Goal: Navigation & Orientation: Find specific page/section

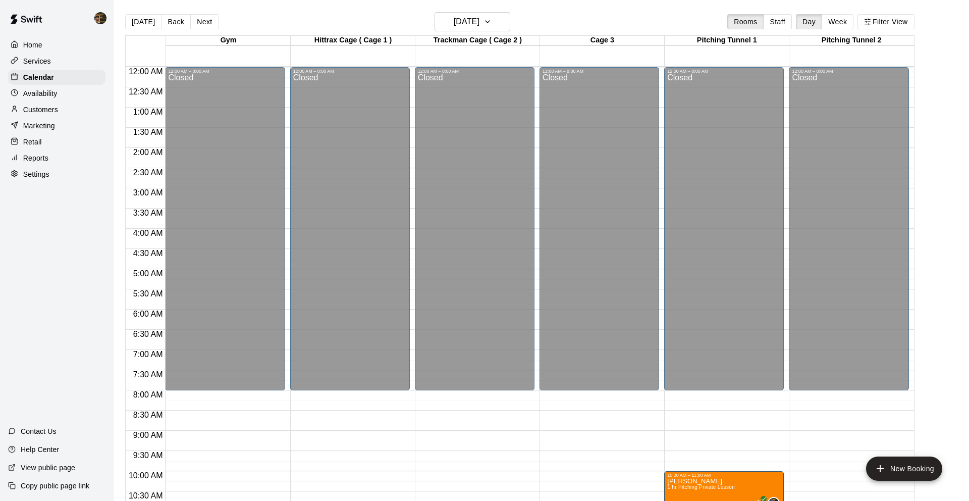
scroll to position [276, 0]
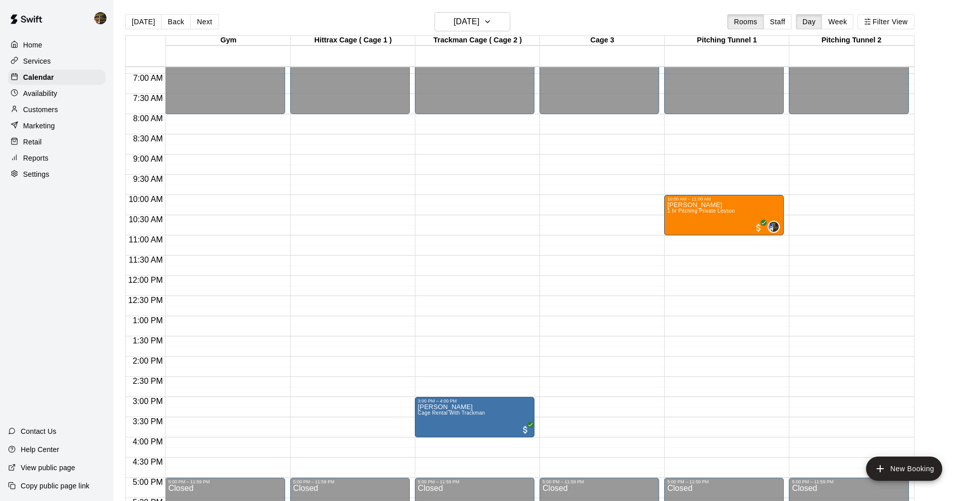
click at [50, 63] on p "Services" at bounding box center [37, 61] width 28 height 10
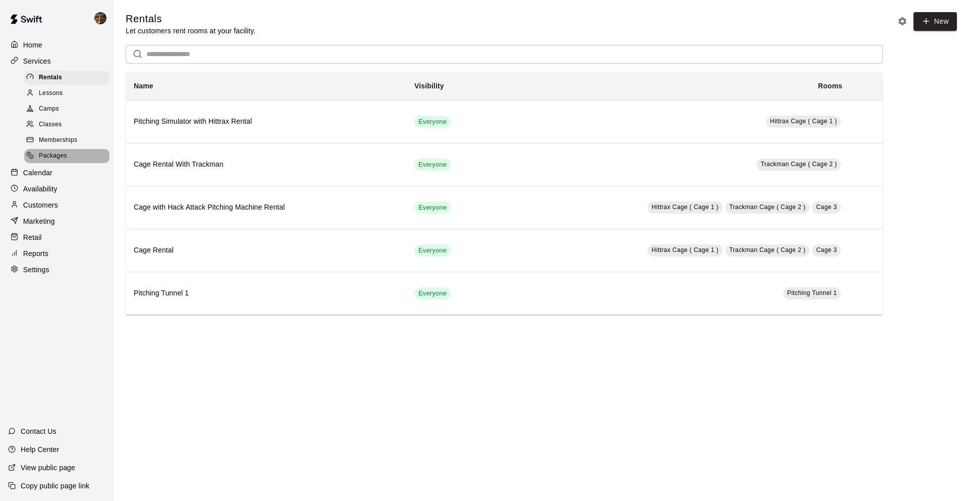
click at [61, 151] on span "Packages" at bounding box center [53, 156] width 28 height 10
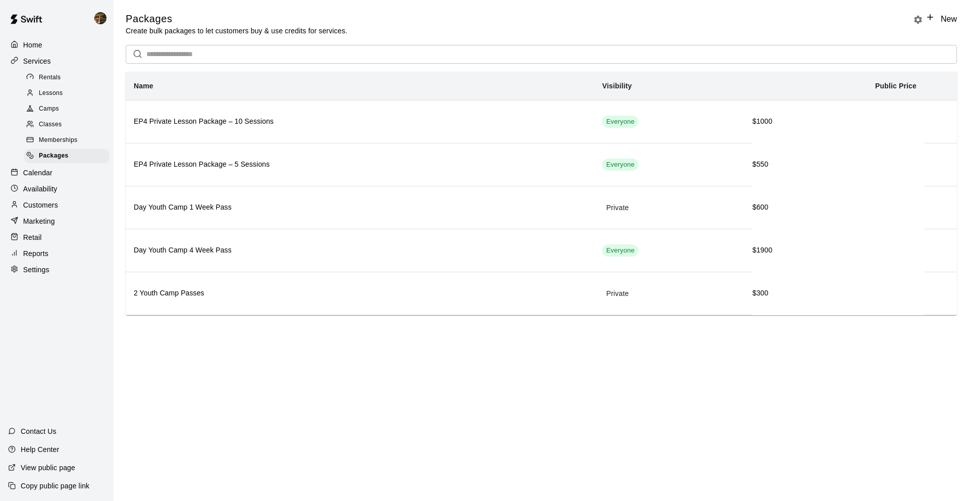
click at [59, 141] on span "Memberships" at bounding box center [58, 140] width 38 height 10
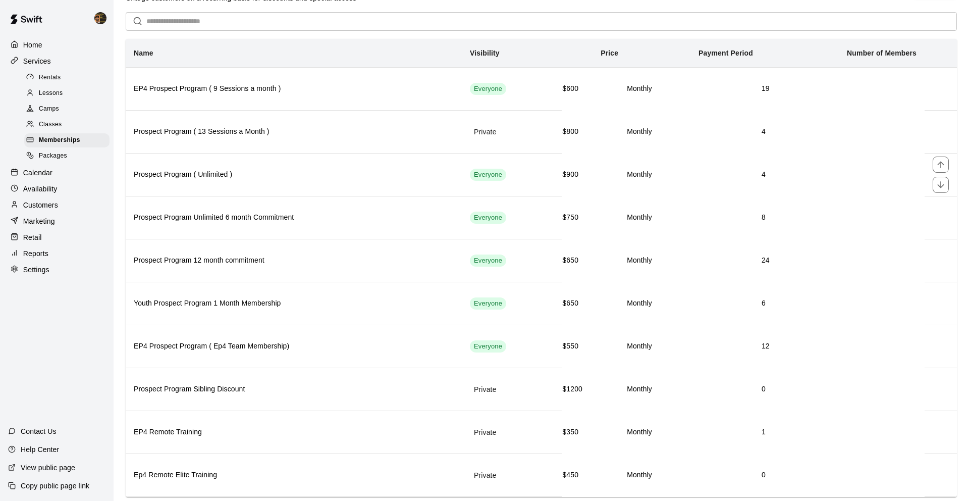
scroll to position [57, 0]
click at [58, 125] on span "Classes" at bounding box center [50, 125] width 23 height 10
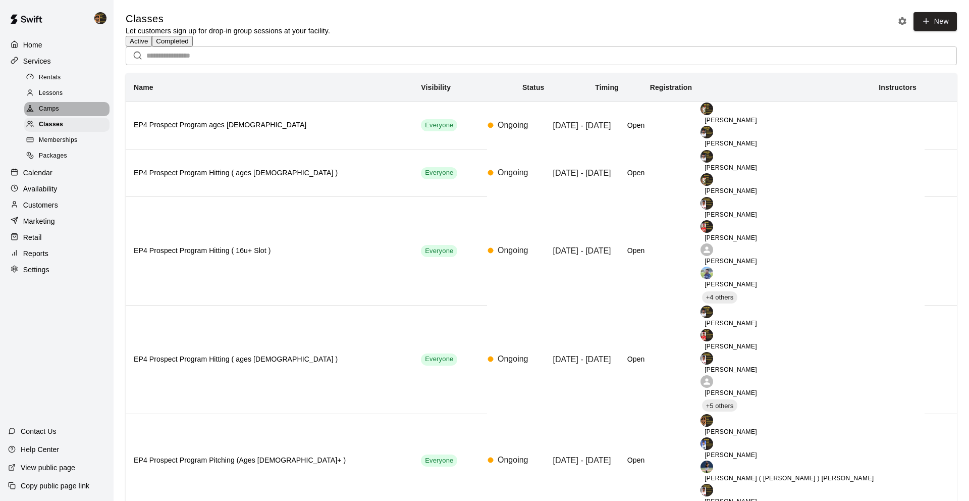
click at [57, 110] on span "Camps" at bounding box center [49, 109] width 20 height 10
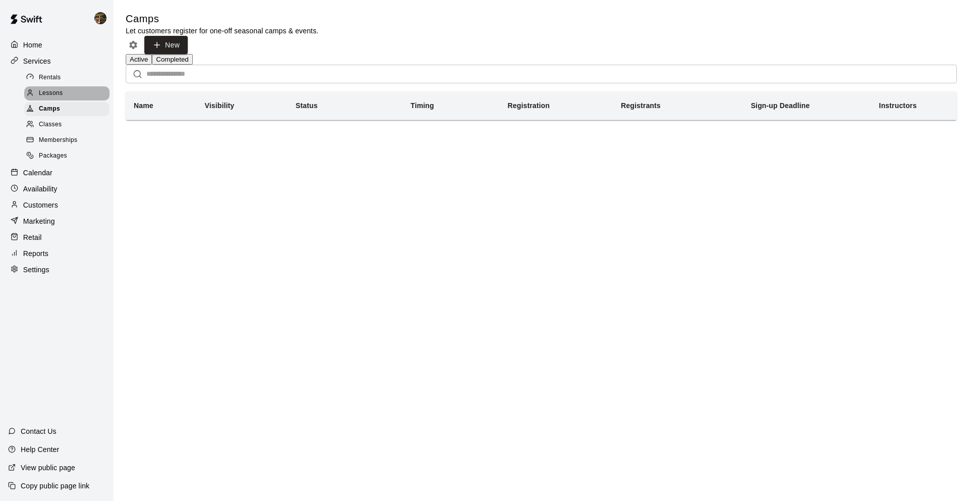
click at [59, 94] on span "Lessons" at bounding box center [51, 93] width 24 height 10
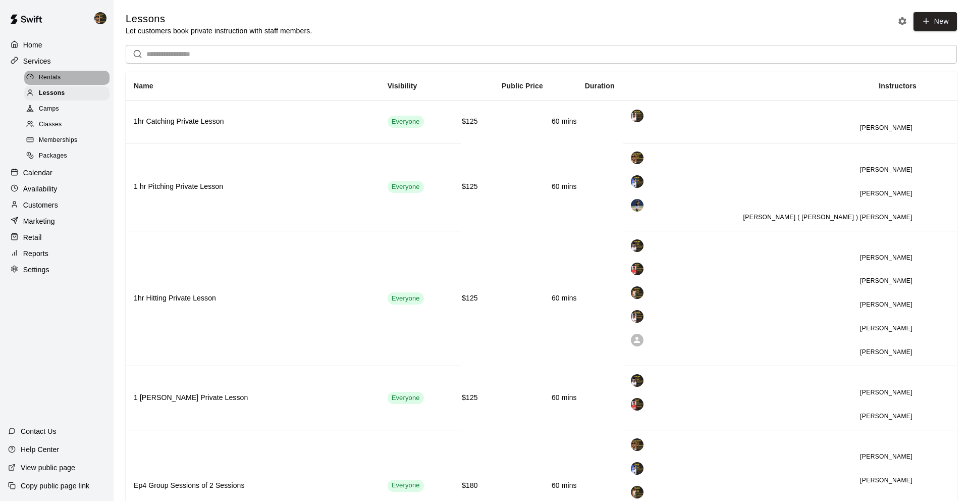
click at [49, 82] on span "Rentals" at bounding box center [50, 78] width 22 height 10
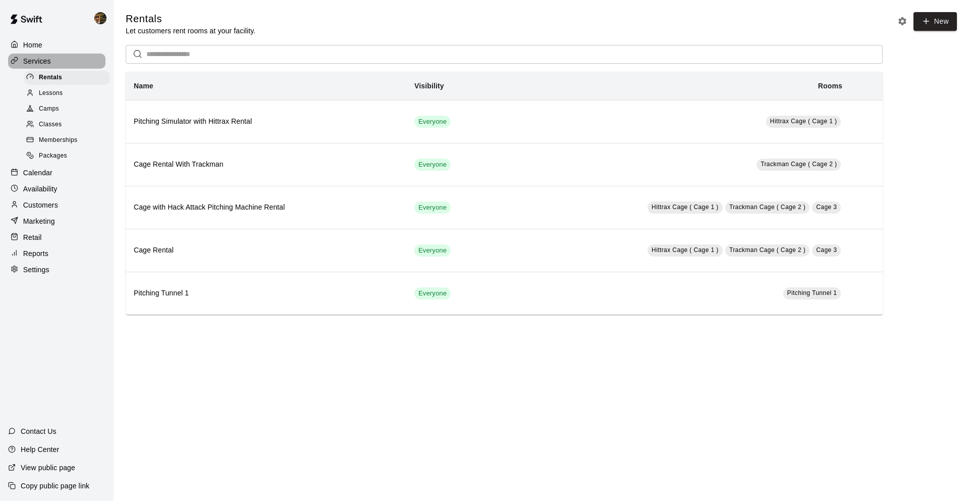
click at [45, 64] on p "Services" at bounding box center [37, 61] width 28 height 10
click at [44, 174] on p "Calendar" at bounding box center [37, 173] width 29 height 10
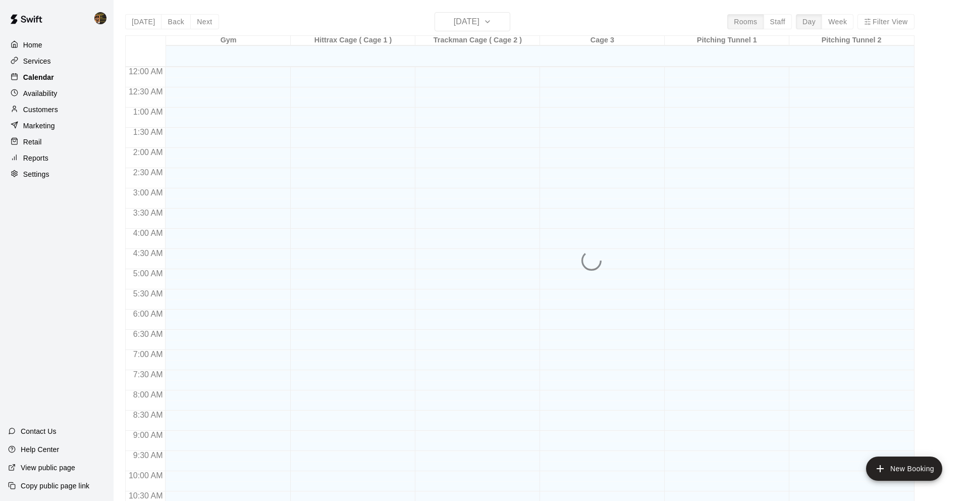
scroll to position [448, 0]
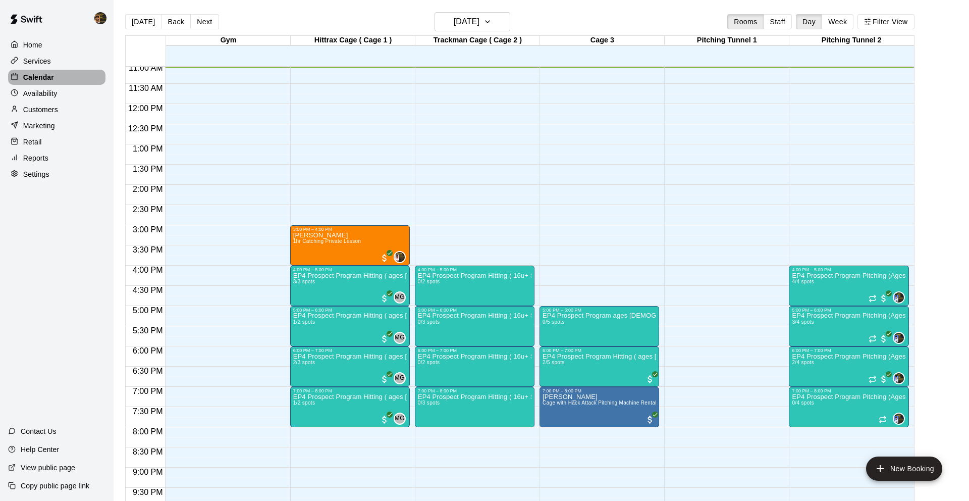
click at [42, 79] on p "Calendar" at bounding box center [38, 77] width 31 height 10
click at [45, 59] on p "Services" at bounding box center [37, 61] width 28 height 10
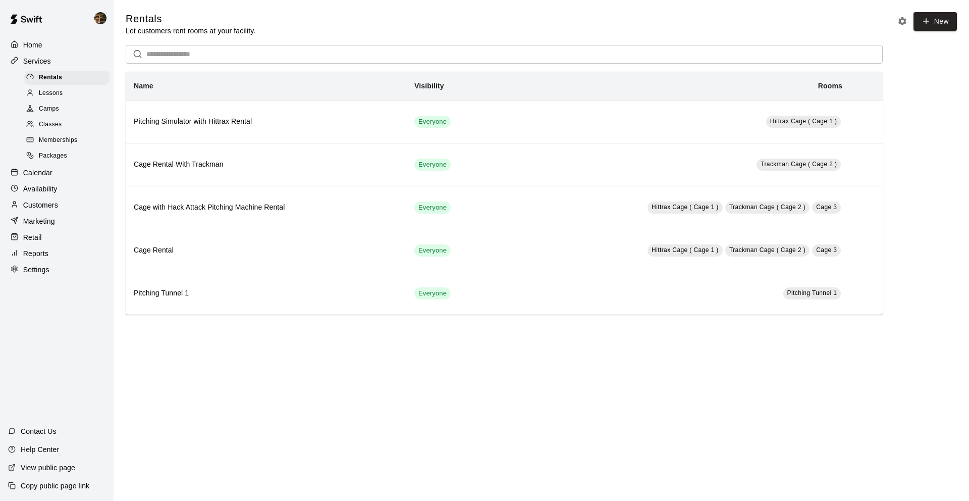
click at [70, 209] on div "Customers" at bounding box center [56, 204] width 97 height 15
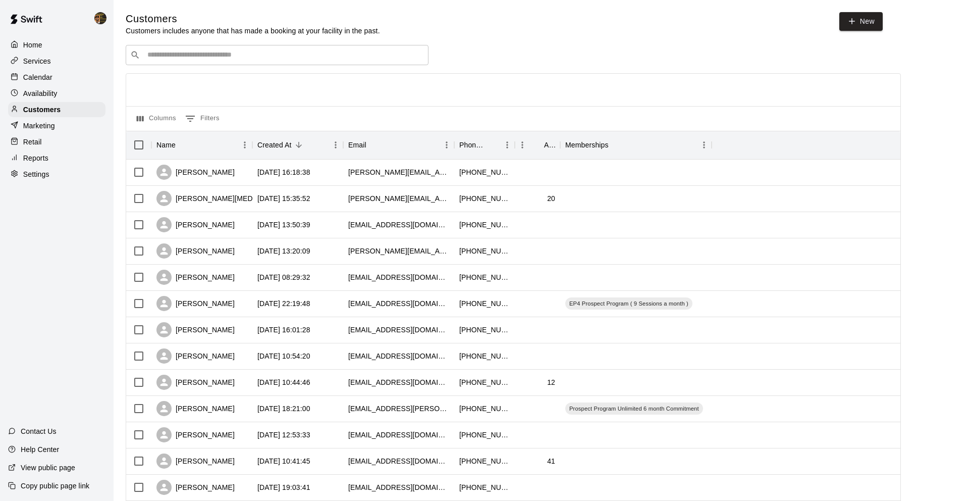
click at [48, 127] on p "Marketing" at bounding box center [39, 126] width 32 height 10
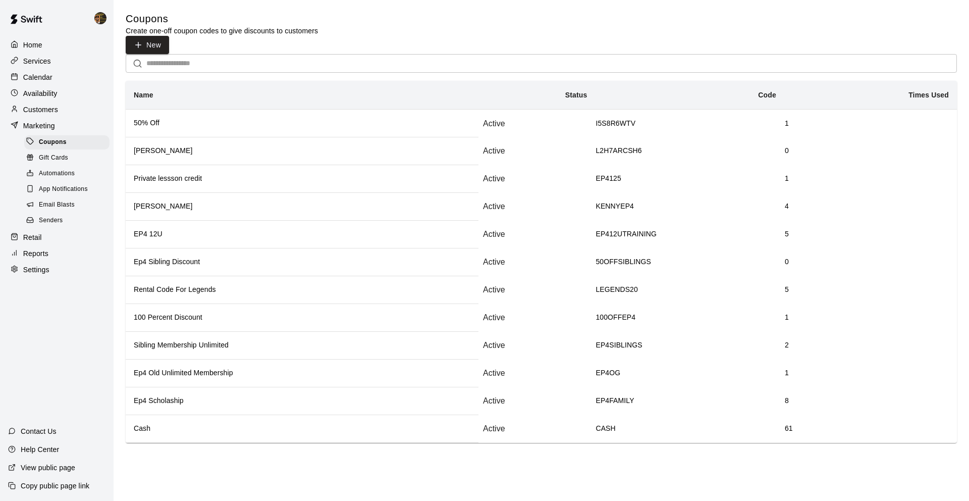
click at [171, 119] on th "50% Off" at bounding box center [302, 123] width 353 height 28
